Goal: Task Accomplishment & Management: Use online tool/utility

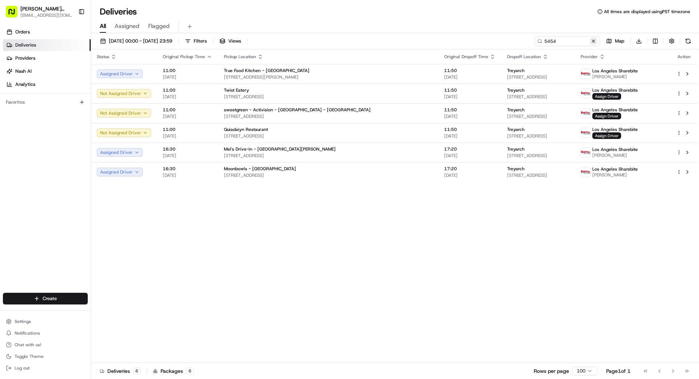
click at [592, 42] on button at bounding box center [592, 40] width 7 height 7
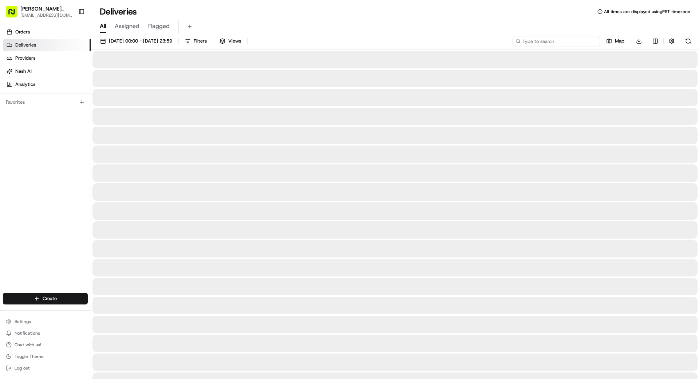
click at [588, 42] on input at bounding box center [555, 41] width 87 height 10
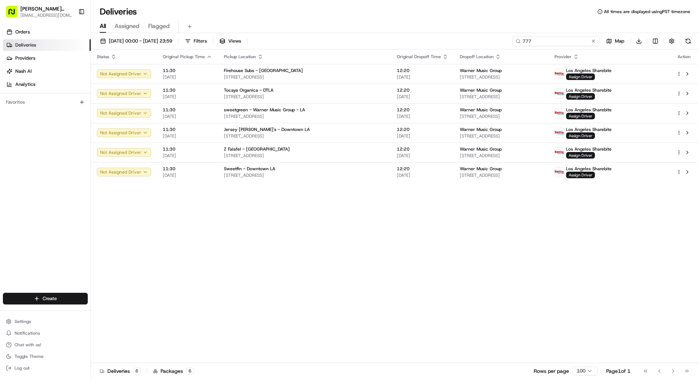
type input "777"
click at [593, 42] on button at bounding box center [592, 40] width 7 height 7
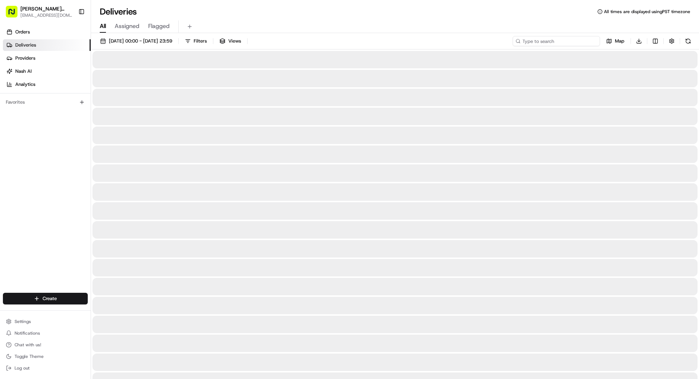
click at [568, 41] on input at bounding box center [555, 41] width 87 height 10
type input "1601"
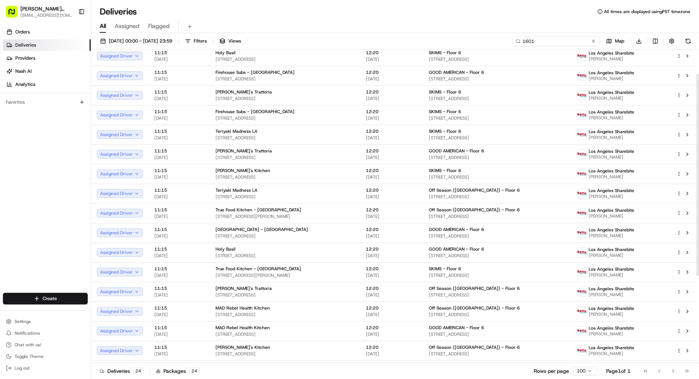
scroll to position [39, 0]
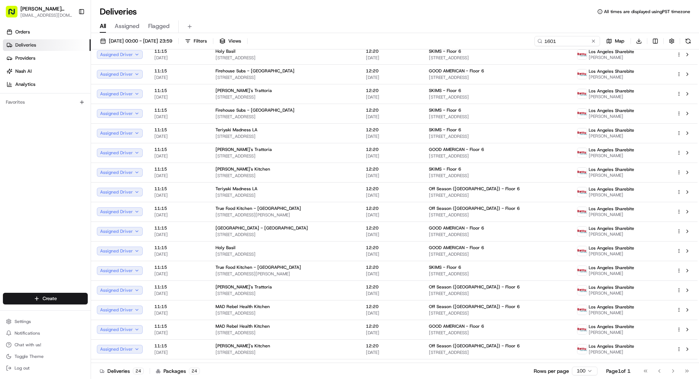
click at [593, 41] on button at bounding box center [592, 40] width 7 height 7
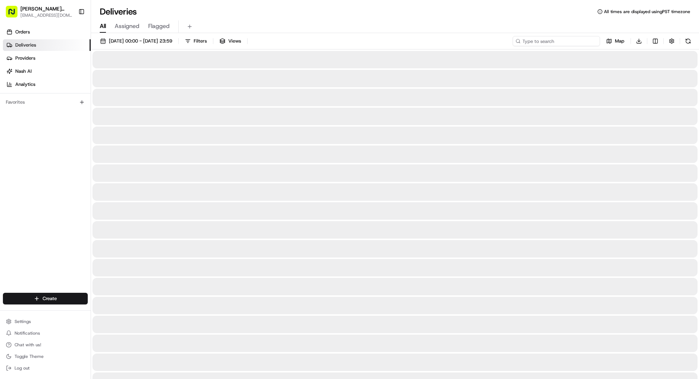
click at [560, 39] on input at bounding box center [555, 41] width 87 height 10
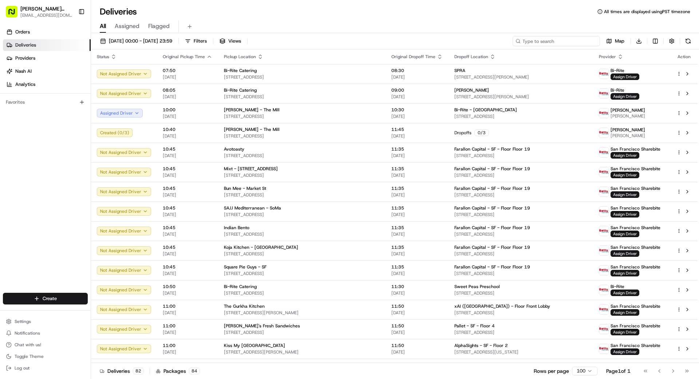
click at [560, 41] on input at bounding box center [555, 41] width 87 height 10
type input "777"
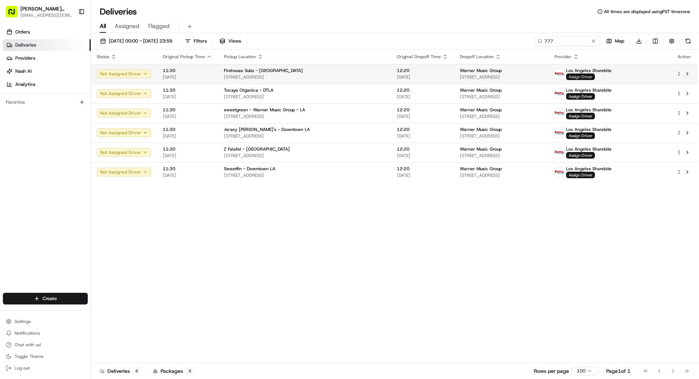
click at [595, 76] on span "Assign Driver" at bounding box center [580, 77] width 29 height 7
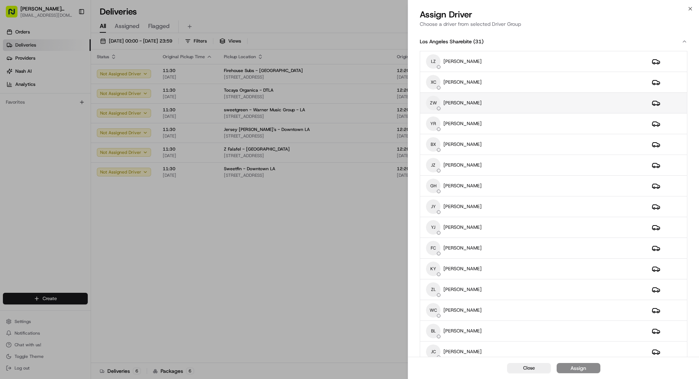
click at [501, 102] on div "ZW [PERSON_NAME]" at bounding box center [533, 103] width 214 height 15
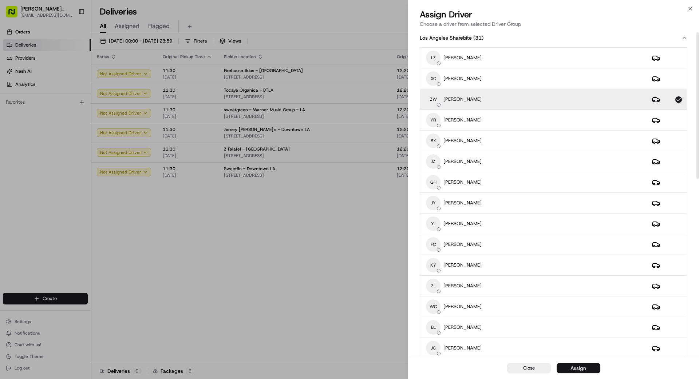
click at [583, 366] on div "Assign" at bounding box center [578, 368] width 16 height 7
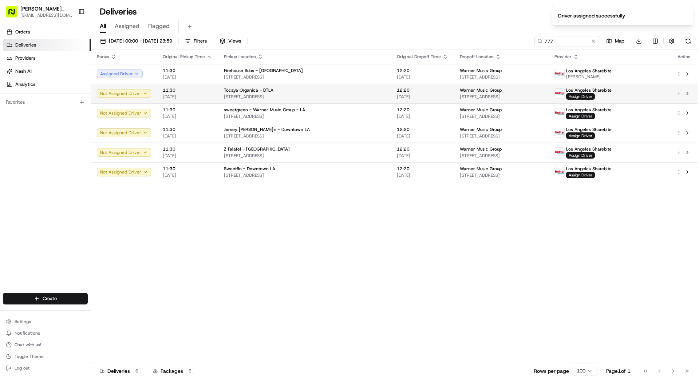
click at [595, 95] on span "Assign Driver" at bounding box center [580, 96] width 29 height 7
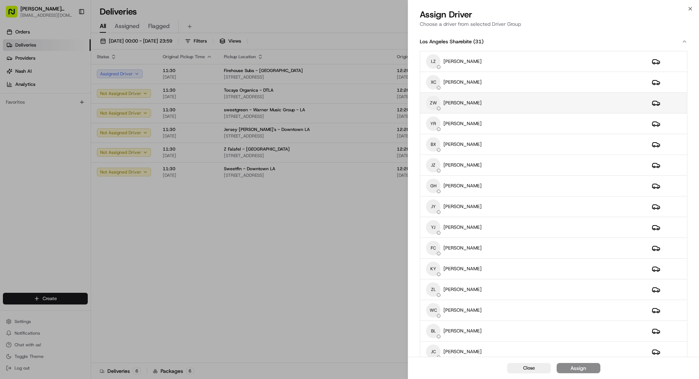
click at [496, 107] on div "ZW [PERSON_NAME]" at bounding box center [533, 103] width 214 height 15
click at [593, 368] on button "Assign" at bounding box center [578, 368] width 44 height 10
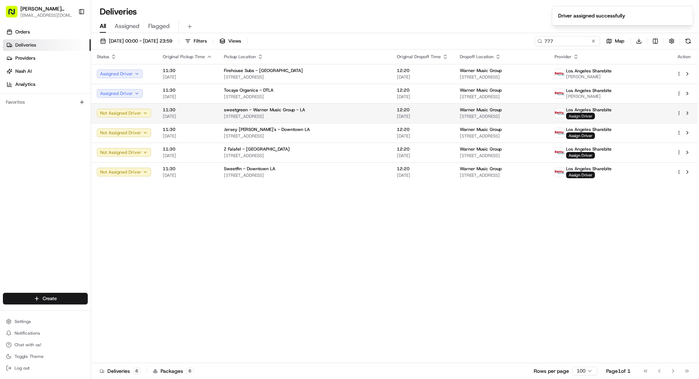
click at [595, 116] on span "Assign Driver" at bounding box center [580, 116] width 29 height 7
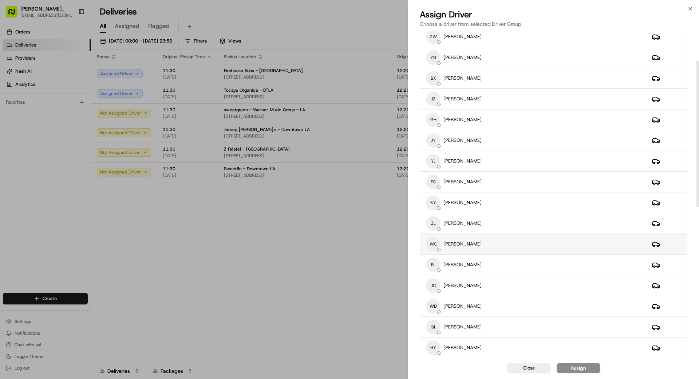
scroll to position [67, 0]
click at [481, 244] on div "WC [PERSON_NAME]" at bounding box center [533, 244] width 214 height 15
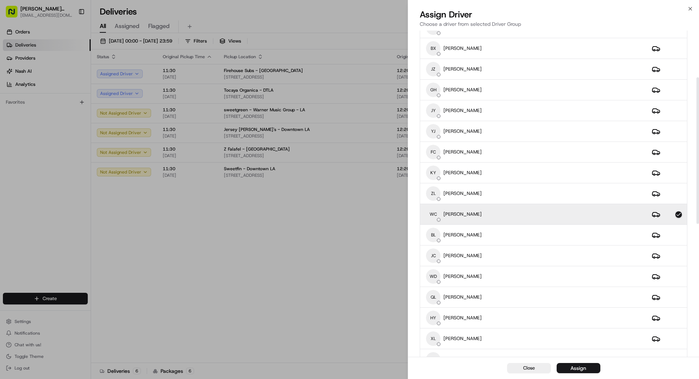
scroll to position [111, 0]
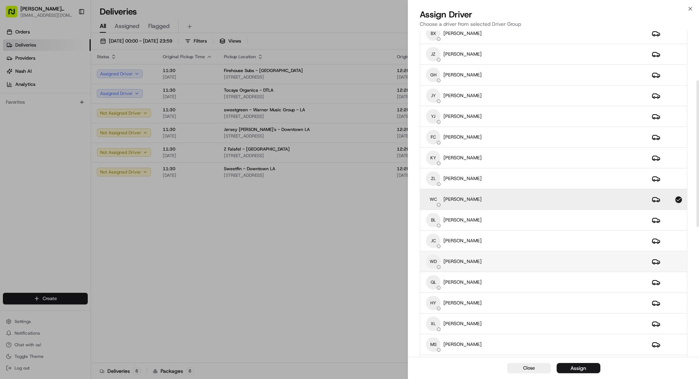
click at [509, 262] on div "[PERSON_NAME]" at bounding box center [533, 261] width 214 height 15
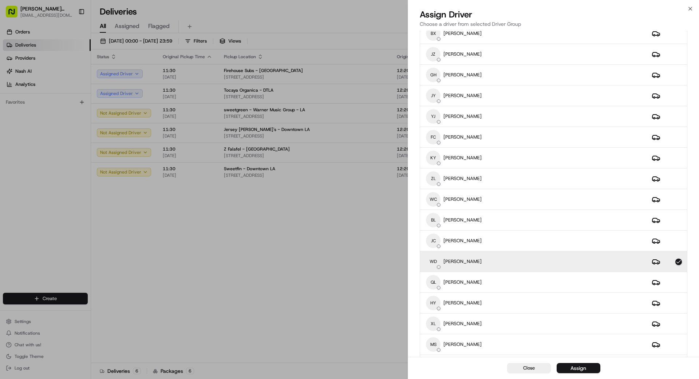
click at [581, 368] on div "Assign" at bounding box center [578, 368] width 16 height 7
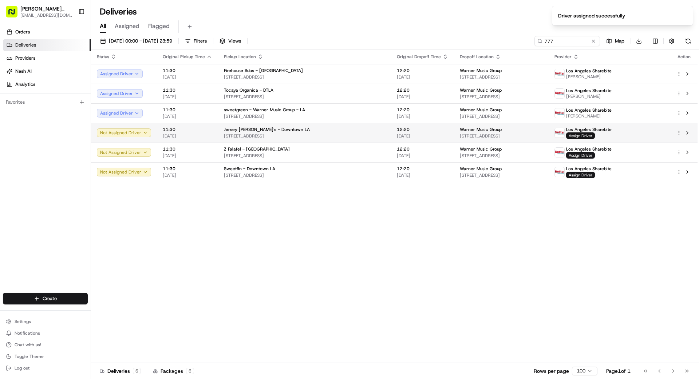
click at [595, 133] on span "Assign Driver" at bounding box center [580, 135] width 29 height 7
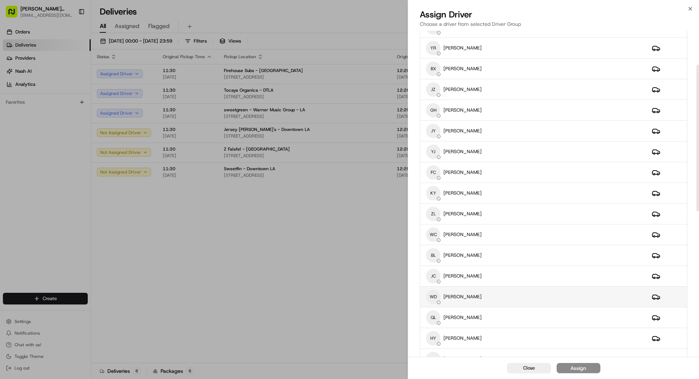
scroll to position [76, 0]
click at [516, 294] on div "[PERSON_NAME]" at bounding box center [533, 296] width 214 height 15
click at [578, 368] on div "Assign" at bounding box center [578, 368] width 16 height 7
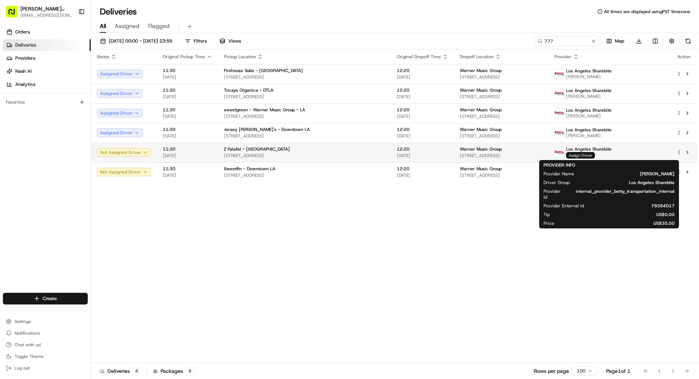
click at [595, 156] on span "Assign Driver" at bounding box center [580, 155] width 29 height 7
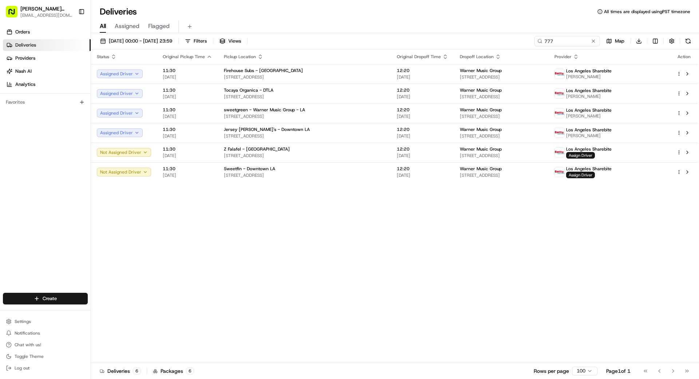
drag, startPoint x: 387, startPoint y: 211, endPoint x: 445, endPoint y: 192, distance: 61.2
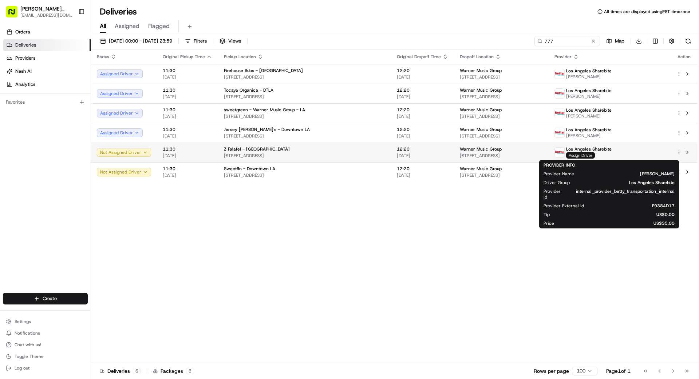
click at [595, 155] on span "Assign Driver" at bounding box center [580, 155] width 29 height 7
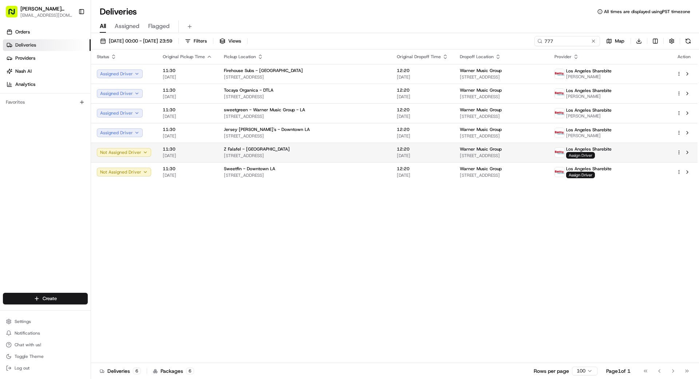
click at [595, 156] on span "Assign Driver" at bounding box center [580, 155] width 29 height 7
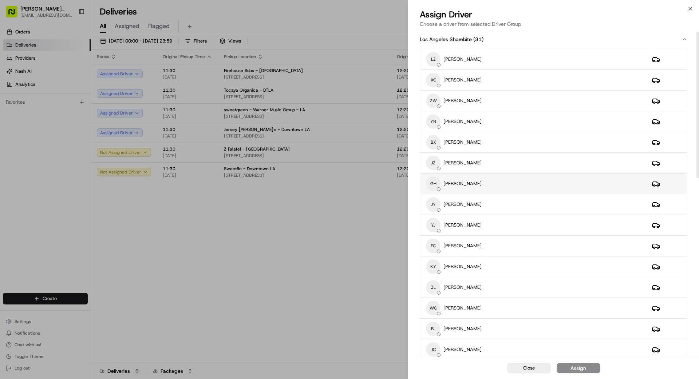
scroll to position [3, 0]
click at [490, 185] on div "GH [PERSON_NAME]" at bounding box center [533, 182] width 214 height 15
click at [581, 370] on div "Assign" at bounding box center [578, 368] width 16 height 7
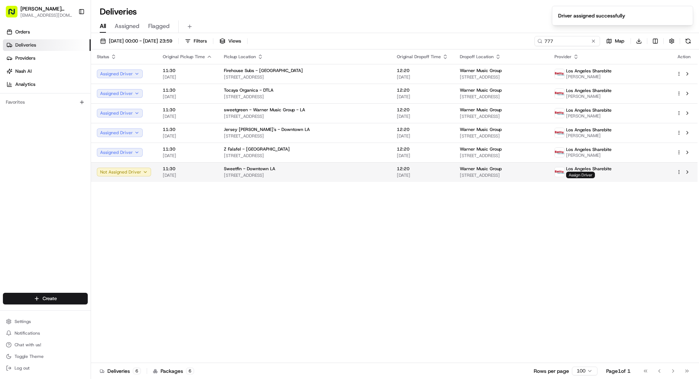
click at [595, 176] on span "Assign Driver" at bounding box center [580, 175] width 29 height 7
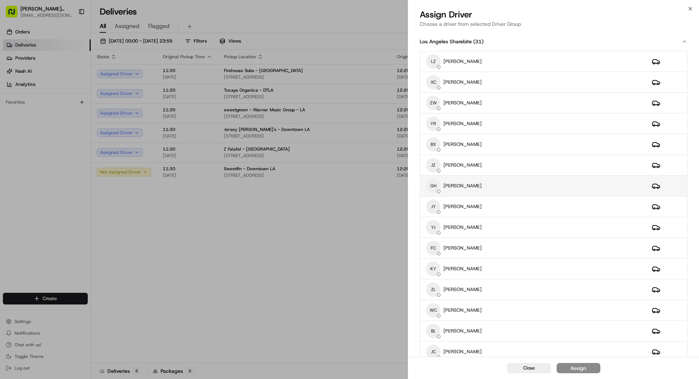
click at [512, 180] on div "GH [PERSON_NAME]" at bounding box center [533, 186] width 214 height 15
click at [585, 369] on div "Assign" at bounding box center [578, 368] width 16 height 7
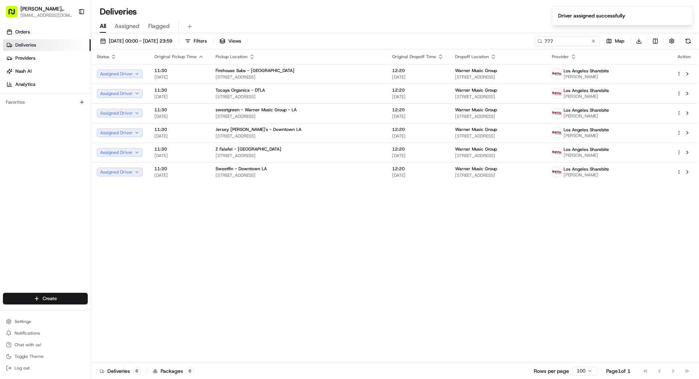
click at [350, 304] on div "Status Original Pickup Time Pickup Location Original Dropoff Time Dropoff Locat…" at bounding box center [394, 206] width 606 height 314
click at [594, 41] on button at bounding box center [592, 40] width 7 height 7
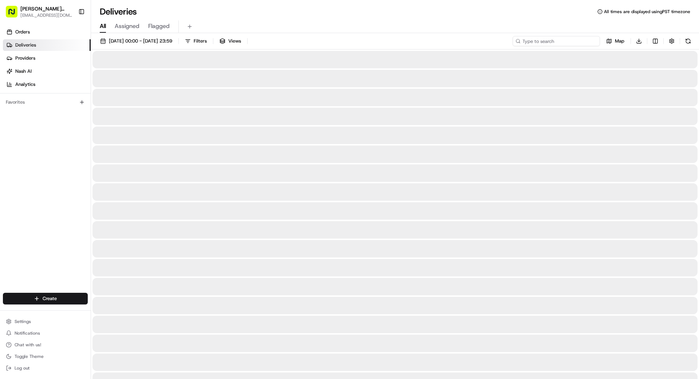
click at [559, 42] on input at bounding box center [555, 41] width 87 height 10
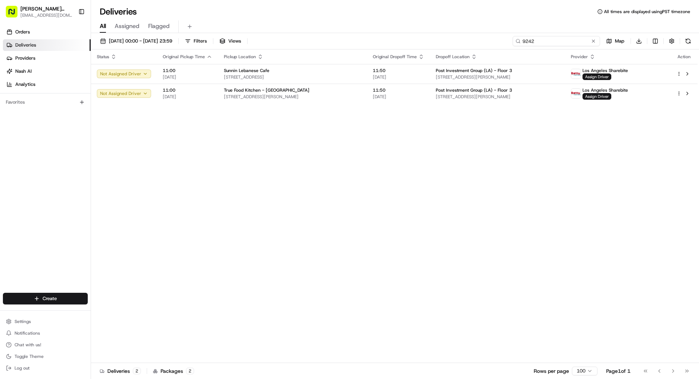
type input "9242"
drag, startPoint x: 505, startPoint y: 168, endPoint x: 493, endPoint y: 123, distance: 46.8
click at [505, 167] on div "Status Original Pickup Time Pickup Location Original Dropoff Time Dropoff Locat…" at bounding box center [394, 206] width 606 height 314
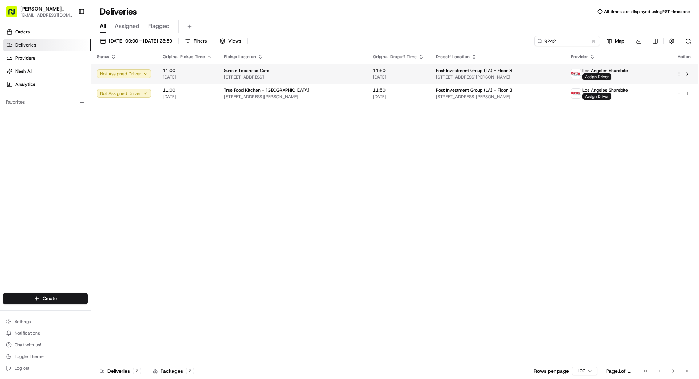
click at [448, 73] on span "Post Investment Group (LA) - Floor 3" at bounding box center [474, 71] width 76 height 6
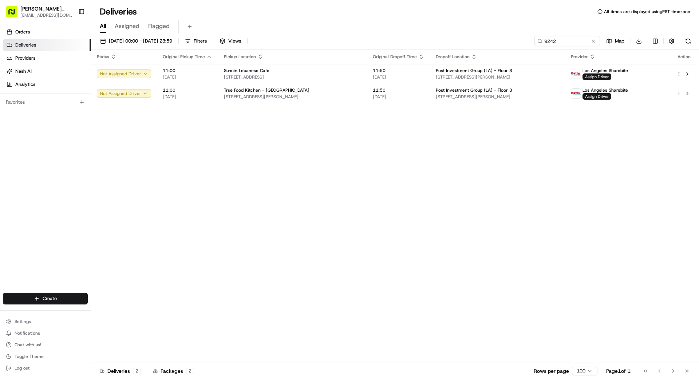
drag, startPoint x: 336, startPoint y: 135, endPoint x: 368, endPoint y: 107, distance: 42.2
click at [367, 94] on td "True Food Kitchen - [GEOGRAPHIC_DATA] [STREET_ADDRESS][PERSON_NAME]" at bounding box center [292, 94] width 149 height 20
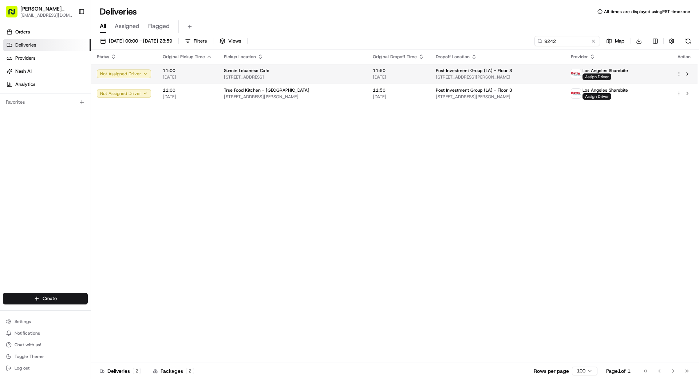
click at [507, 73] on span "Post Investment Group (LA) - Floor 3" at bounding box center [474, 71] width 76 height 6
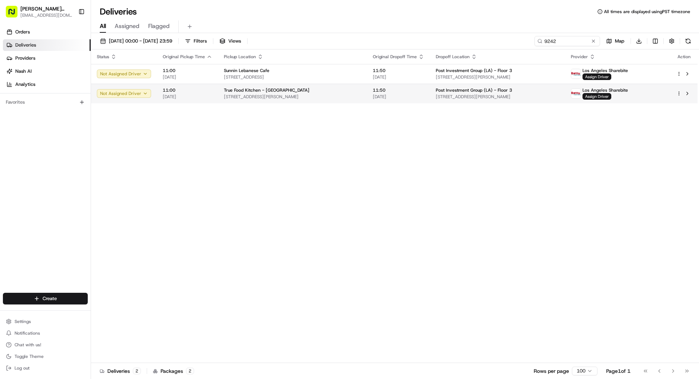
click at [470, 95] on span "[STREET_ADDRESS][PERSON_NAME]" at bounding box center [497, 97] width 123 height 6
drag, startPoint x: 355, startPoint y: 161, endPoint x: 531, endPoint y: 115, distance: 181.7
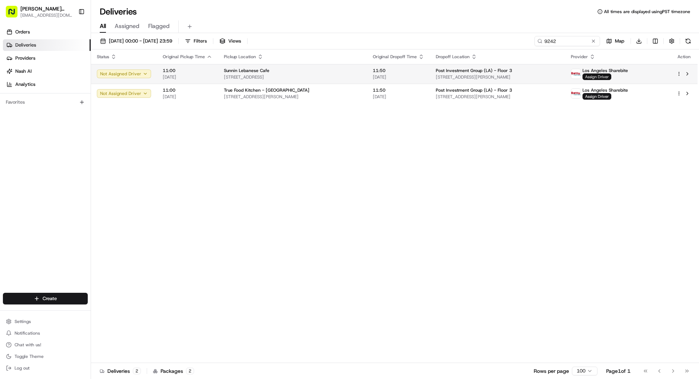
click at [611, 75] on span "Assign Driver" at bounding box center [596, 77] width 29 height 7
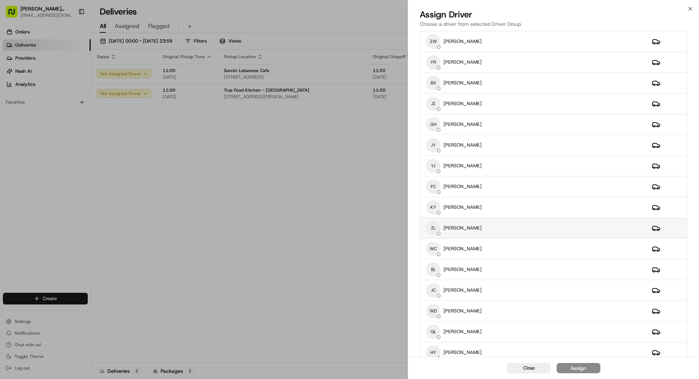
scroll to position [65, 0]
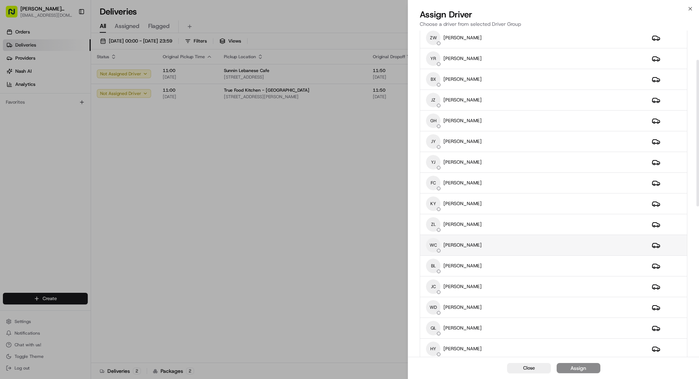
click at [495, 244] on div "WC [PERSON_NAME]" at bounding box center [533, 245] width 214 height 15
click at [580, 366] on div "Assign" at bounding box center [578, 368] width 16 height 7
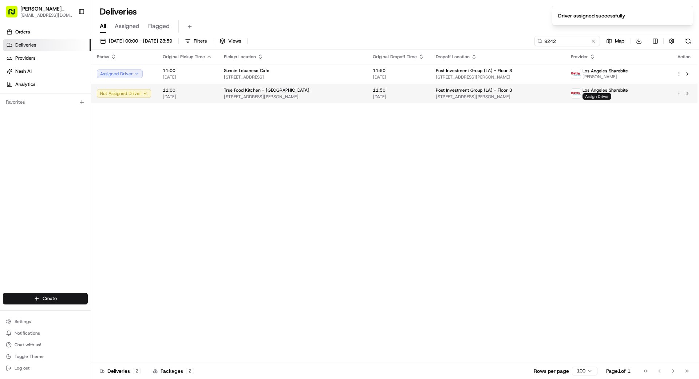
click at [611, 95] on span "Assign Driver" at bounding box center [596, 96] width 29 height 7
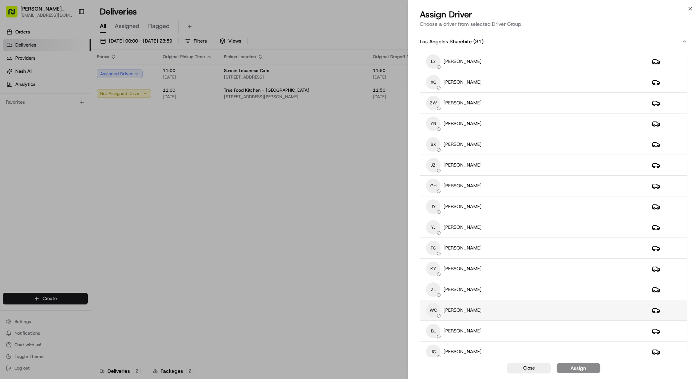
drag, startPoint x: 500, startPoint y: 316, endPoint x: 507, endPoint y: 315, distance: 7.0
click at [507, 315] on div "WC [PERSON_NAME]" at bounding box center [533, 310] width 214 height 15
click at [579, 370] on div "Assign" at bounding box center [578, 368] width 16 height 7
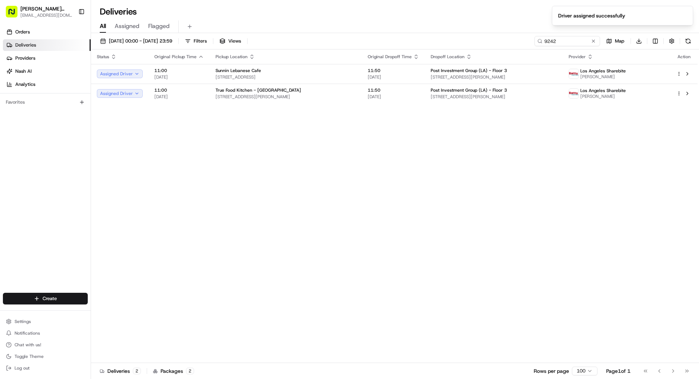
click at [593, 40] on button at bounding box center [592, 40] width 7 height 7
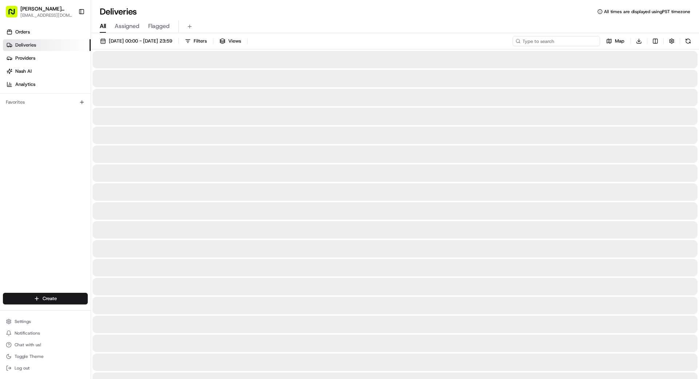
click at [571, 44] on input at bounding box center [555, 41] width 87 height 10
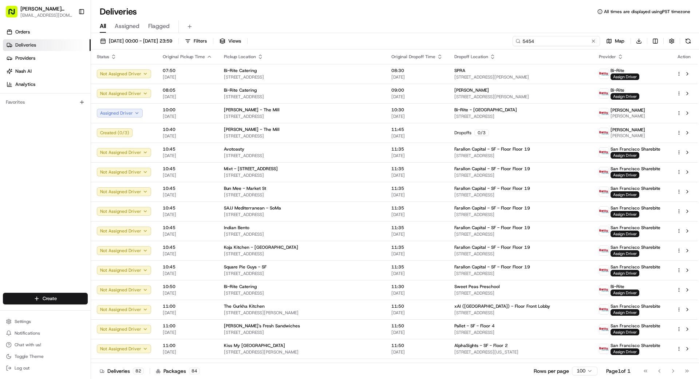
type input "5454"
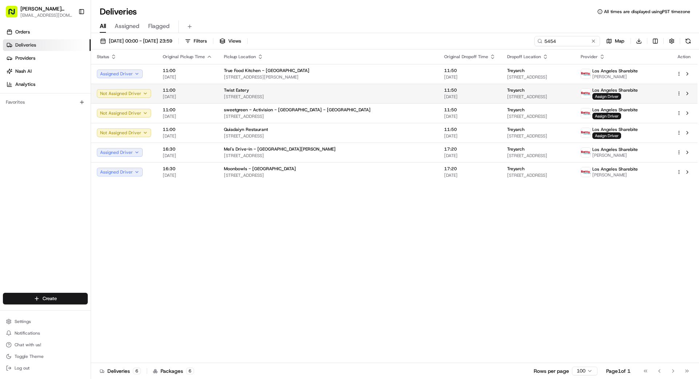
click at [507, 90] on div "Treyarch" at bounding box center [538, 90] width 62 height 6
drag, startPoint x: 356, startPoint y: 90, endPoint x: 362, endPoint y: 91, distance: 6.4
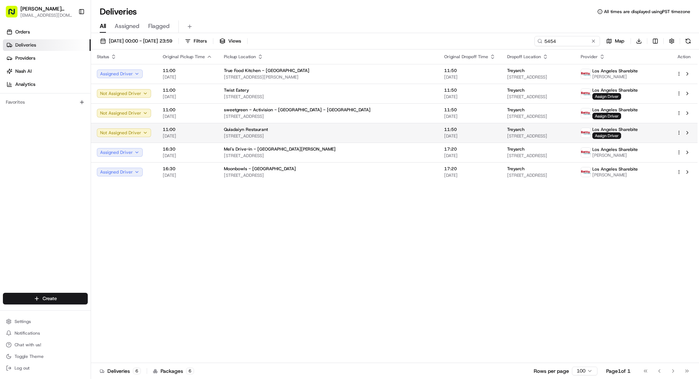
click at [507, 136] on span "[STREET_ADDRESS]" at bounding box center [538, 136] width 62 height 6
click at [444, 131] on span "11:50" at bounding box center [469, 130] width 51 height 6
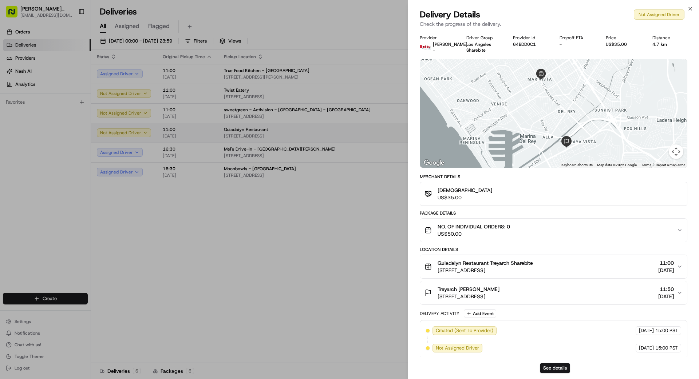
drag, startPoint x: 362, startPoint y: 133, endPoint x: 461, endPoint y: 140, distance: 98.9
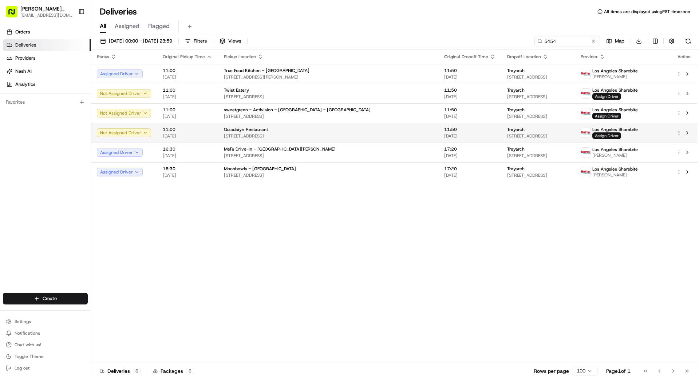
click at [612, 134] on span "Assign Driver" at bounding box center [606, 135] width 29 height 7
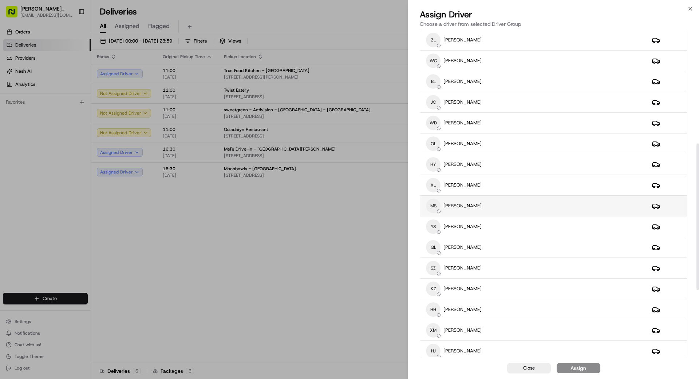
scroll to position [251, 0]
click at [506, 207] on div "MS [PERSON_NAME]" at bounding box center [533, 204] width 214 height 15
drag, startPoint x: 588, startPoint y: 368, endPoint x: 572, endPoint y: 362, distance: 17.3
click at [587, 368] on button "Assign" at bounding box center [578, 368] width 44 height 10
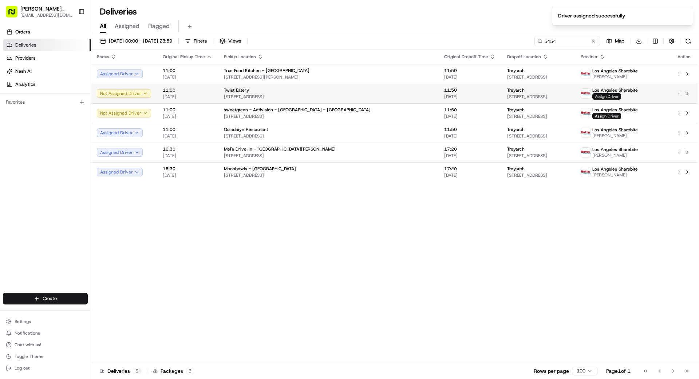
click at [616, 93] on span "Assign Driver" at bounding box center [606, 96] width 29 height 7
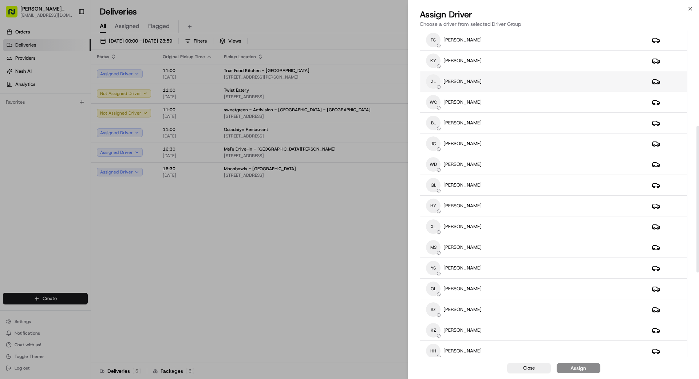
scroll to position [212, 0]
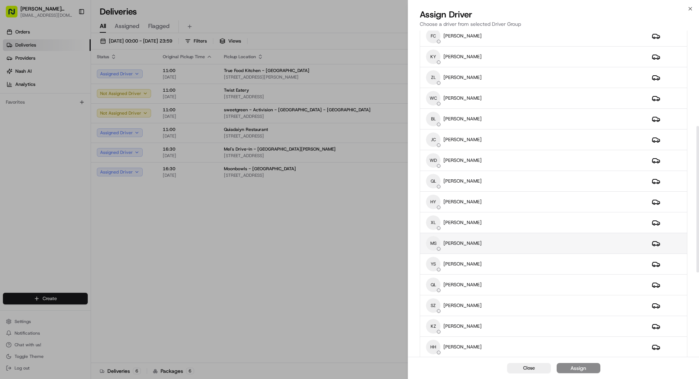
click at [483, 247] on div "MS [PERSON_NAME]" at bounding box center [533, 243] width 214 height 15
drag, startPoint x: 573, startPoint y: 369, endPoint x: 577, endPoint y: 369, distance: 4.0
click at [576, 369] on div "Assign" at bounding box center [578, 368] width 16 height 7
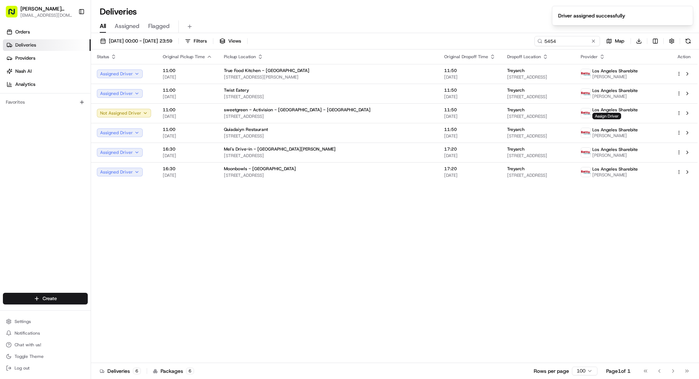
drag, startPoint x: 352, startPoint y: 271, endPoint x: 357, endPoint y: 273, distance: 5.2
click at [357, 273] on div "Status Original Pickup Time Pickup Location Original Dropoff Time Dropoff Locat…" at bounding box center [394, 206] width 606 height 314
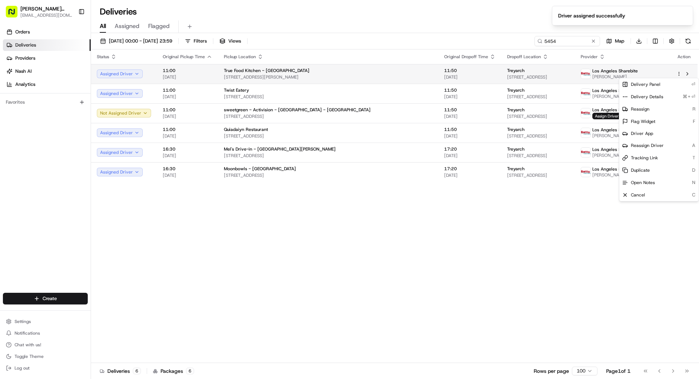
click at [678, 73] on html "[PERSON_NAME] Transportation [EMAIL_ADDRESS][DOMAIN_NAME] Toggle Sidebar Orders…" at bounding box center [349, 189] width 699 height 379
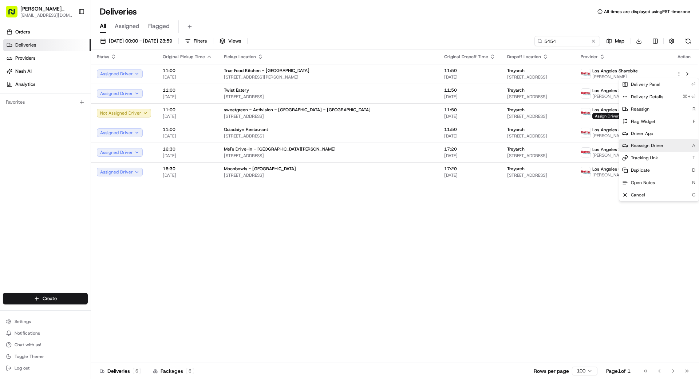
click at [651, 146] on span "Reassign Driver" at bounding box center [647, 146] width 33 height 6
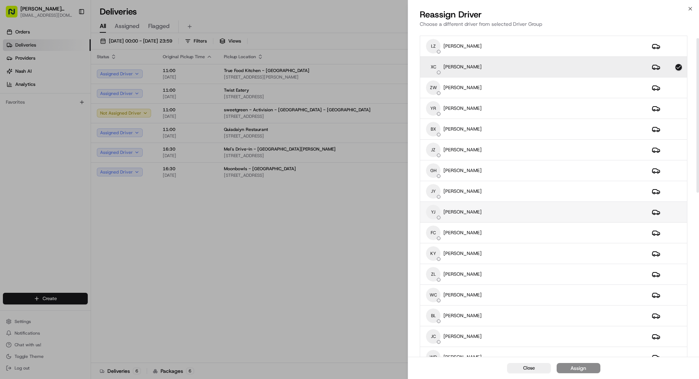
scroll to position [16, 0]
click at [491, 213] on div "YJ [PERSON_NAME]" at bounding box center [533, 211] width 214 height 15
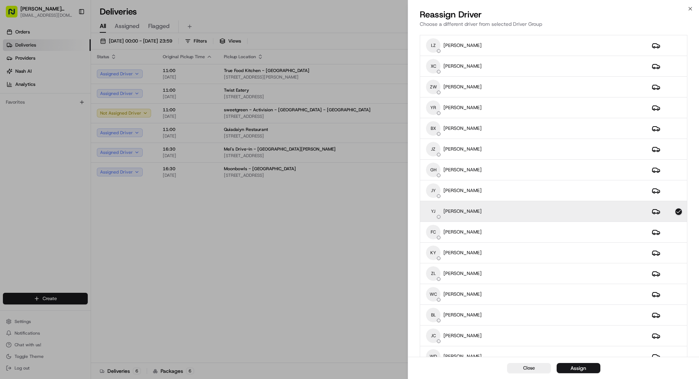
click at [584, 369] on div "Assign" at bounding box center [578, 368] width 16 height 7
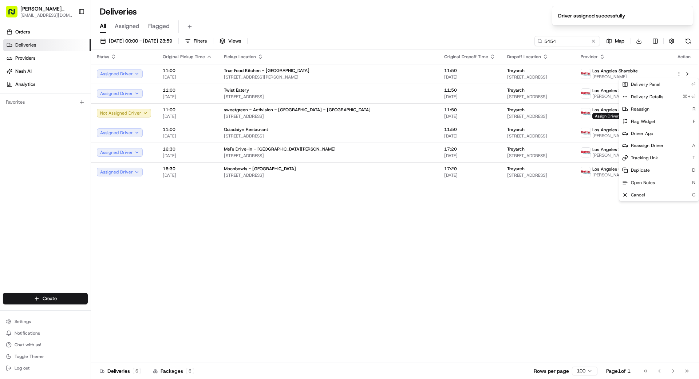
drag, startPoint x: 562, startPoint y: 212, endPoint x: 567, endPoint y: 212, distance: 5.1
click at [564, 213] on div "Status Original Pickup Time Pickup Location Original Dropoff Time Dropoff Locat…" at bounding box center [394, 206] width 606 height 314
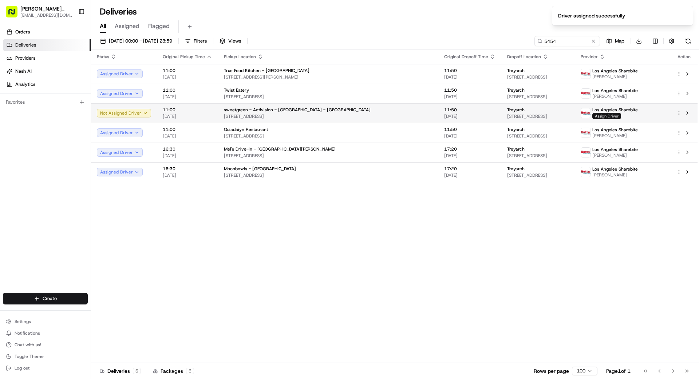
click at [610, 114] on span "Assign Driver" at bounding box center [606, 116] width 29 height 7
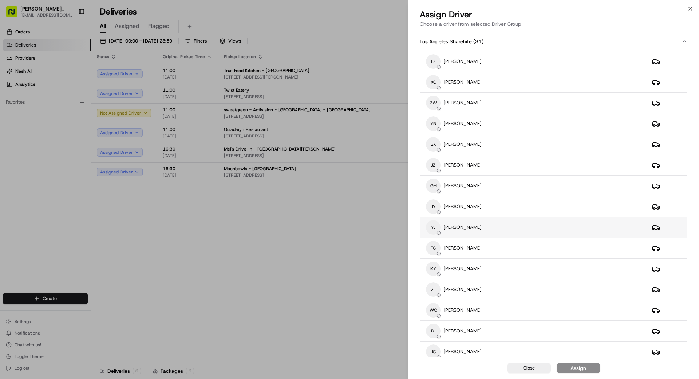
click at [477, 227] on div "YJ [PERSON_NAME]" at bounding box center [533, 227] width 214 height 15
click at [593, 370] on button "Assign" at bounding box center [578, 368] width 44 height 10
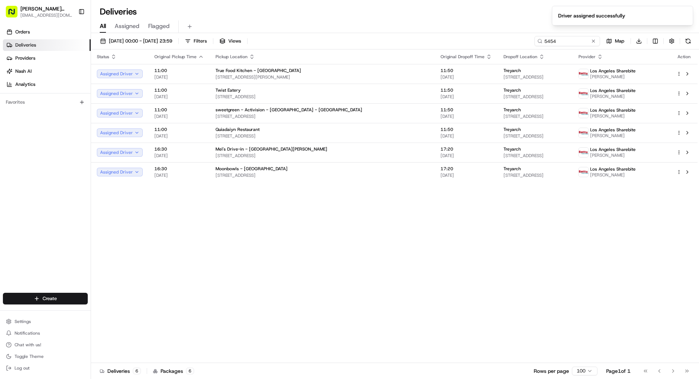
click at [325, 302] on div "Status Original Pickup Time Pickup Location Original Dropoff Time Dropoff Locat…" at bounding box center [394, 206] width 606 height 314
click at [593, 40] on button at bounding box center [592, 40] width 7 height 7
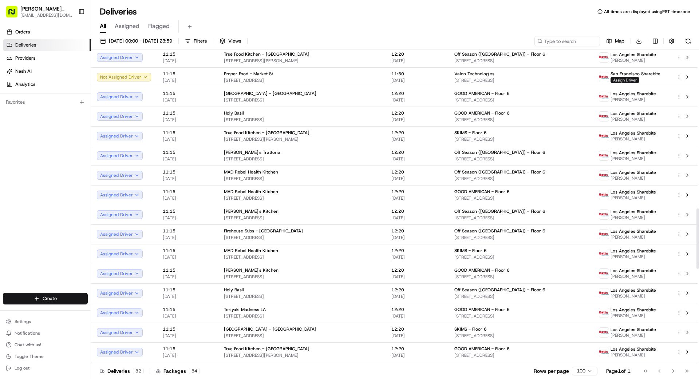
scroll to position [842, 0]
click at [565, 40] on input at bounding box center [555, 41] width 87 height 10
type input "201"
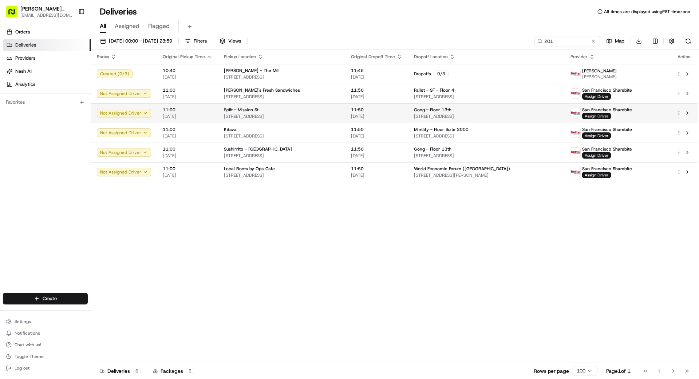
click at [602, 115] on span "Assign Driver" at bounding box center [596, 116] width 29 height 7
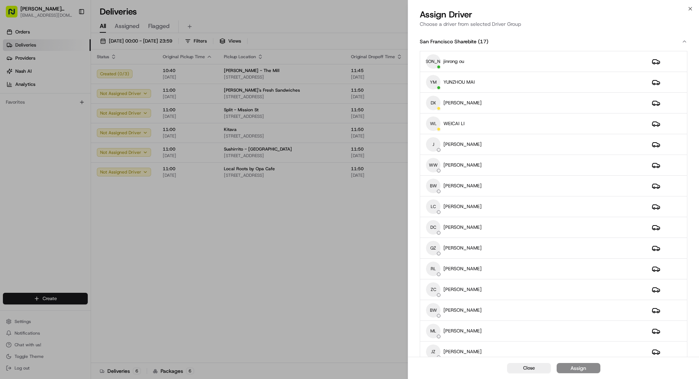
drag, startPoint x: 289, startPoint y: 222, endPoint x: 402, endPoint y: 206, distance: 113.6
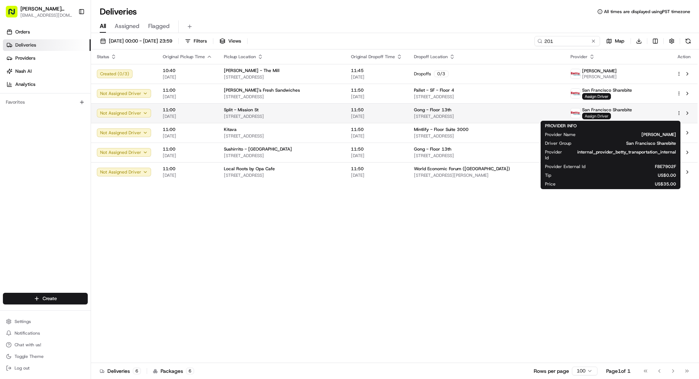
click at [599, 114] on span "Assign Driver" at bounding box center [596, 116] width 29 height 7
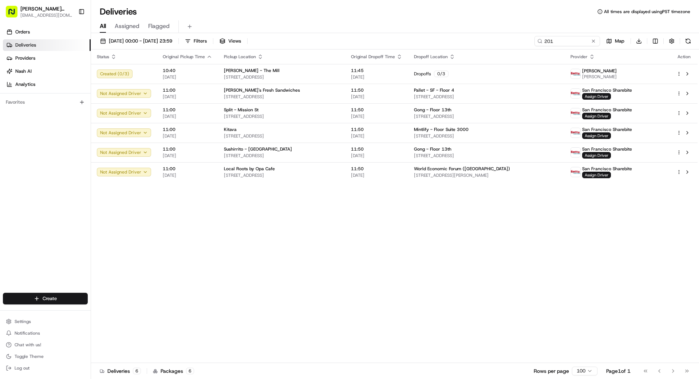
click at [593, 39] on button at bounding box center [592, 40] width 7 height 7
